Goal: Task Accomplishment & Management: Use online tool/utility

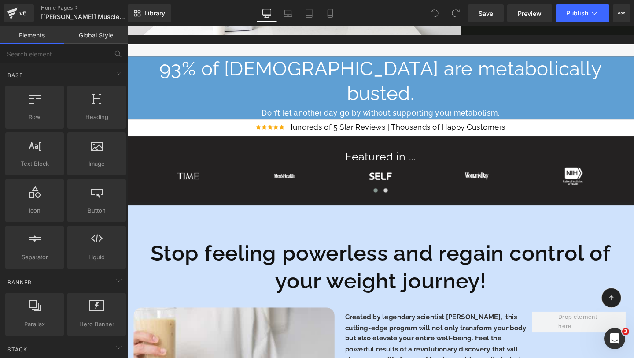
scroll to position [332, 0]
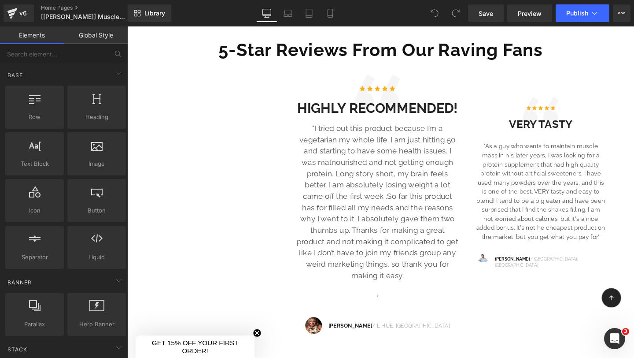
scroll to position [903, 0]
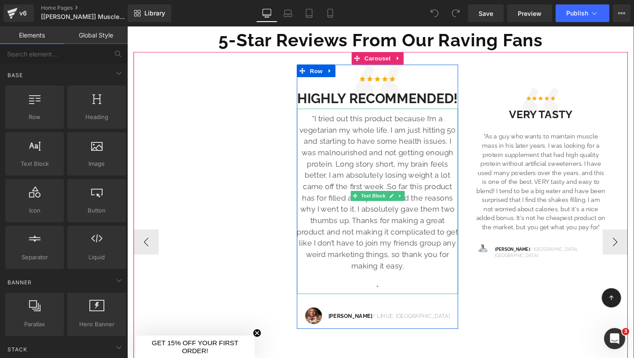
click at [382, 187] on p ""I tried out this product because I’m a vegetarian my whole life. I am just hit…" at bounding box center [391, 200] width 170 height 166
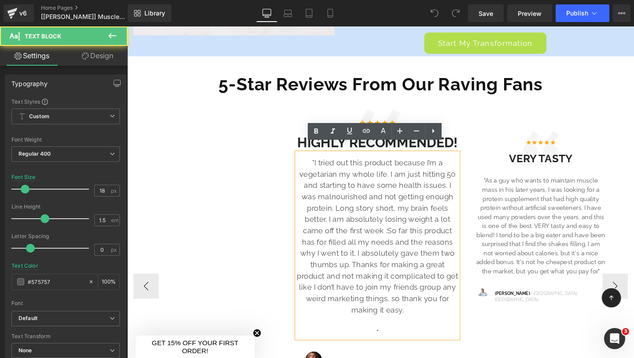
scroll to position [832, 0]
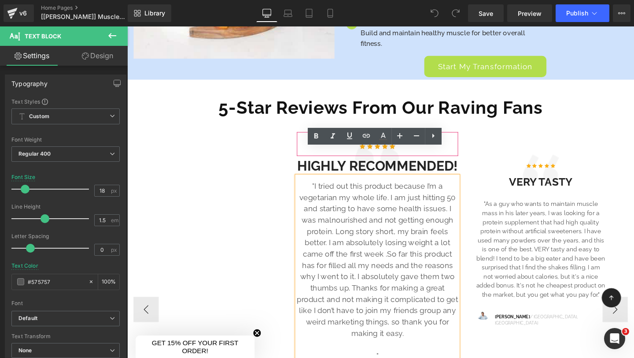
click at [363, 137] on span at bounding box center [362, 143] width 11 height 13
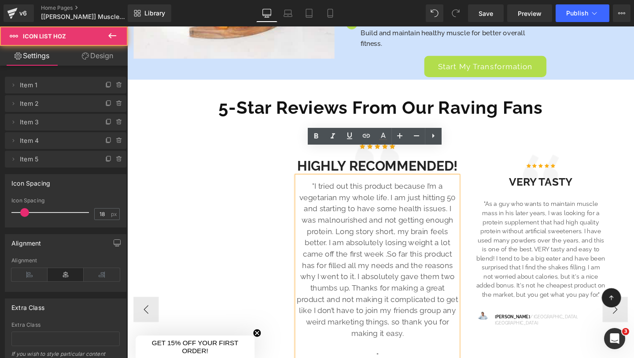
click at [327, 124] on div "Icon Icon Icon Icon Icon Icon List Hoz HIGHLY RECOMMENDED! Heading " Text Block…" at bounding box center [394, 317] width 520 height 386
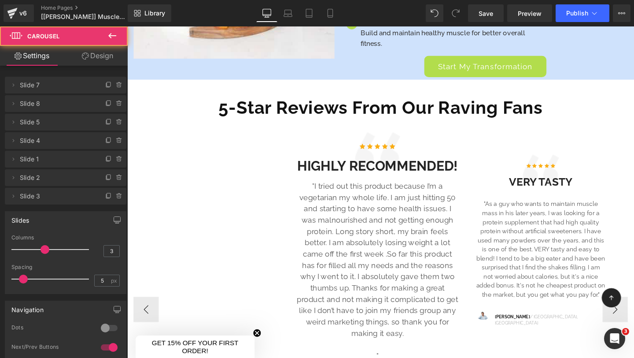
click at [277, 137] on div "Icon Icon Icon Icon Icon Icon List Hoz HIGHLY RECOMMENDED! Heading " Text Block…" at bounding box center [394, 323] width 520 height 373
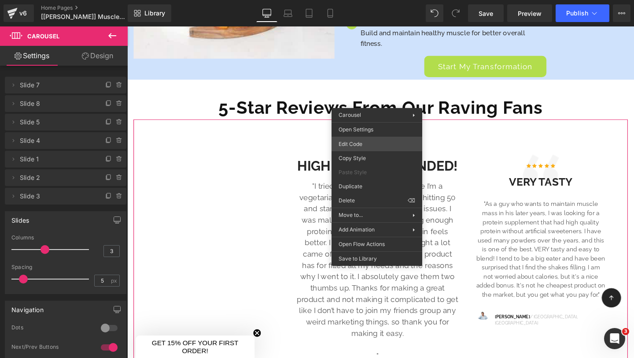
click at [359, 0] on div "Icon List Hoz You are previewing how the will restyle your page. You can not ed…" at bounding box center [317, 0] width 634 height 0
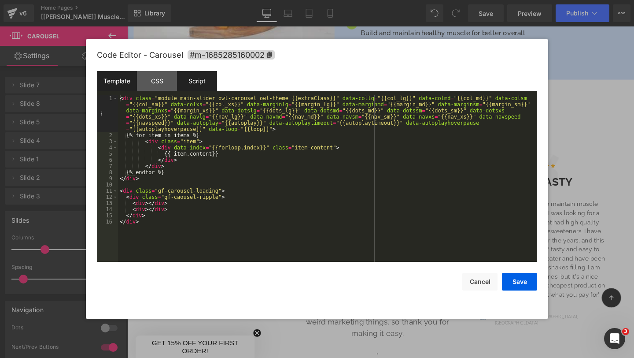
click at [202, 81] on div "Script" at bounding box center [197, 81] width 40 height 20
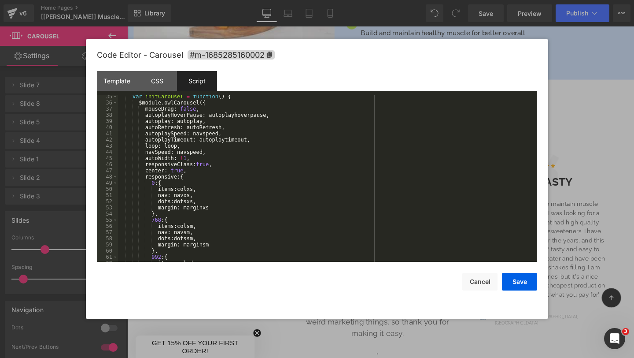
scroll to position [211, 0]
click at [163, 84] on div "CSS" at bounding box center [157, 81] width 40 height 20
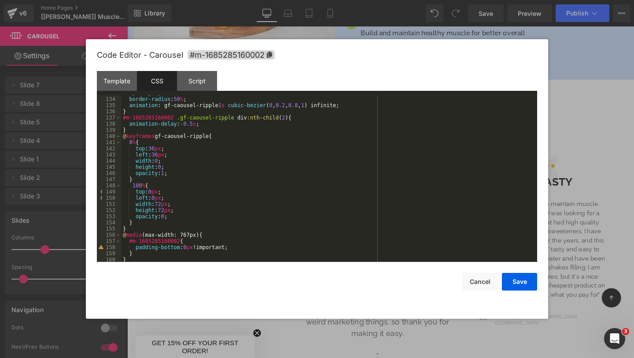
scroll to position [974, 0]
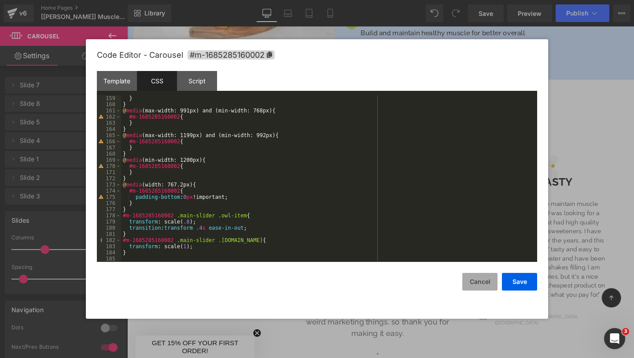
click at [483, 281] on button "Cancel" at bounding box center [479, 282] width 35 height 18
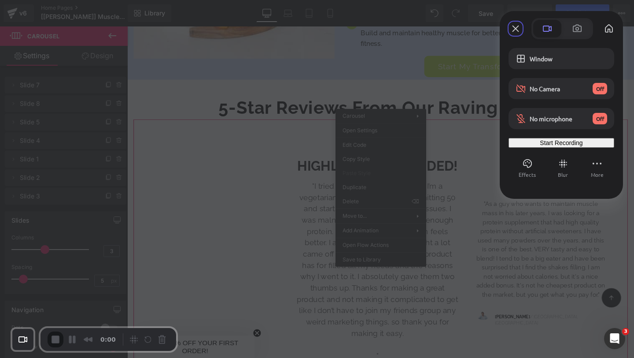
click at [557, 146] on span "Start Recording" at bounding box center [561, 142] width 43 height 7
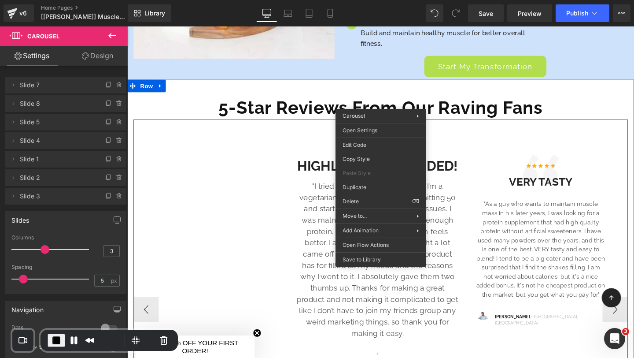
click at [277, 137] on div "Icon Icon Icon Icon Icon Icon List Hoz HIGHLY RECOMMENDED! Heading " Text Block…" at bounding box center [394, 323] width 520 height 373
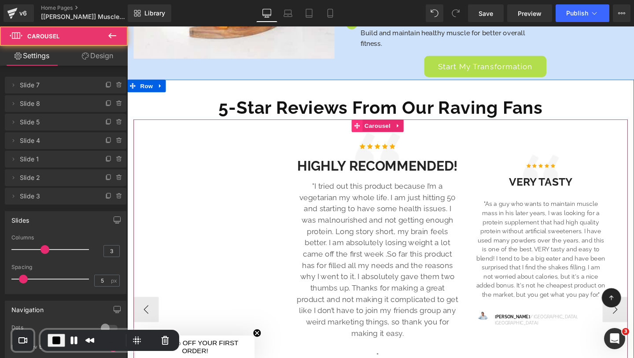
click at [363, 124] on span at bounding box center [368, 130] width 11 height 13
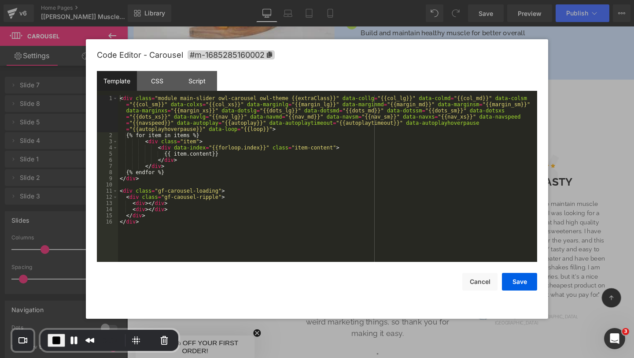
click at [361, 0] on div "Carousel You are previewing how the will restyle your page. You can not edit El…" at bounding box center [317, 0] width 634 height 0
click at [195, 84] on div "Script" at bounding box center [197, 81] width 40 height 20
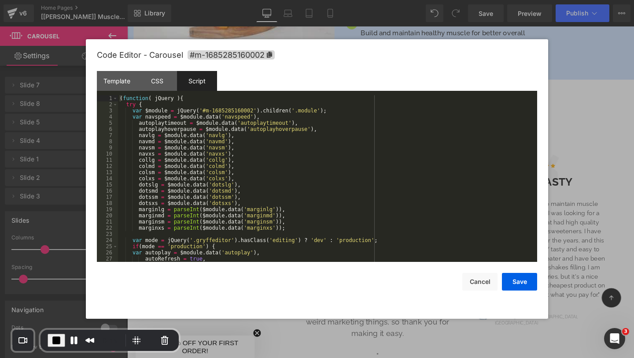
click at [241, 185] on div "( function ( jQuery ) { try { var $module = jQuery ( '#m-1685285160002' ) . chi…" at bounding box center [326, 184] width 416 height 179
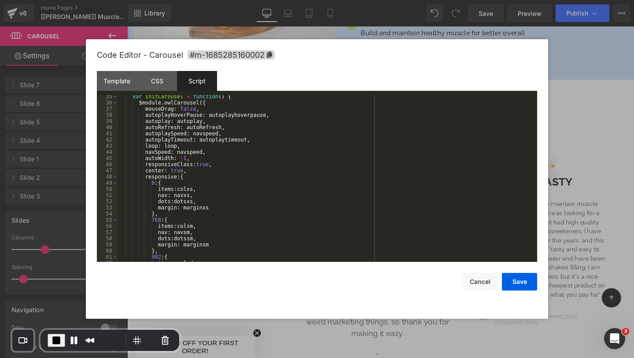
scroll to position [211, 0]
drag, startPoint x: 187, startPoint y: 170, endPoint x: 137, endPoint y: 169, distance: 49.4
click at [137, 169] on div "var initCarousel = function ( ) { $module . owlCarousel ({ mouseDrag : false , …" at bounding box center [326, 182] width 416 height 179
click at [159, 86] on div "CSS" at bounding box center [157, 81] width 40 height 20
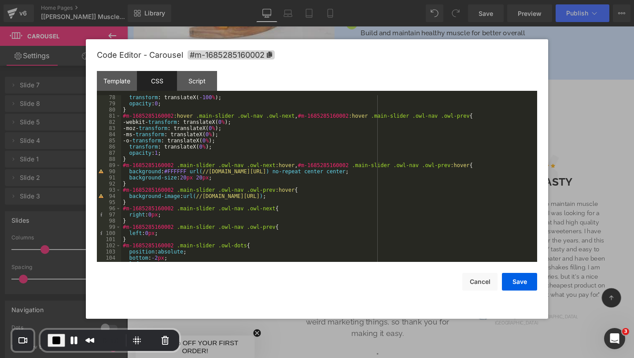
scroll to position [974, 0]
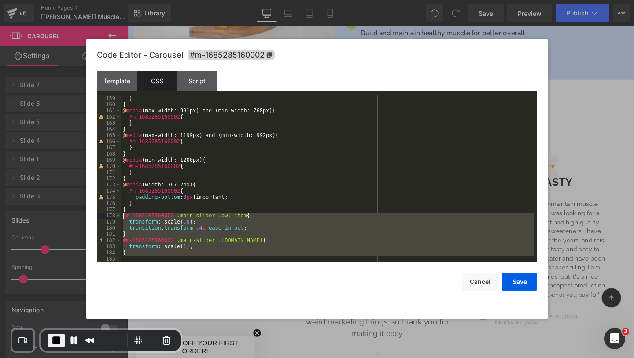
drag, startPoint x: 122, startPoint y: 247, endPoint x: 117, endPoint y: 214, distance: 33.3
click at [117, 214] on pre "159 160 161 162 163 164 165 166 167 168 169 170 171 172 173 174 175 176 177 178…" at bounding box center [317, 178] width 440 height 166
click at [56, 340] on span "End Recording" at bounding box center [56, 340] width 11 height 11
